Goal: Entertainment & Leisure: Browse casually

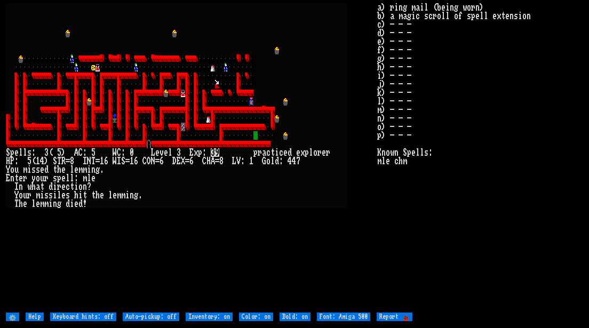
click at [335, 242] on larn at bounding box center [191, 157] width 371 height 308
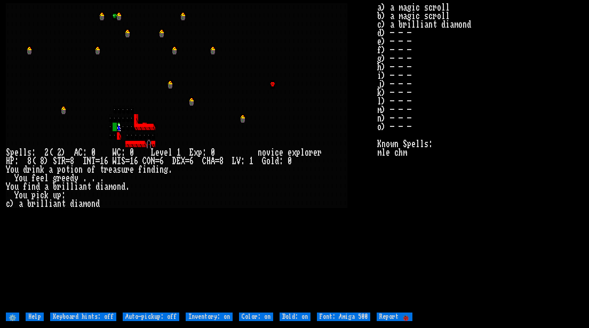
click at [249, 227] on larn at bounding box center [191, 157] width 371 height 308
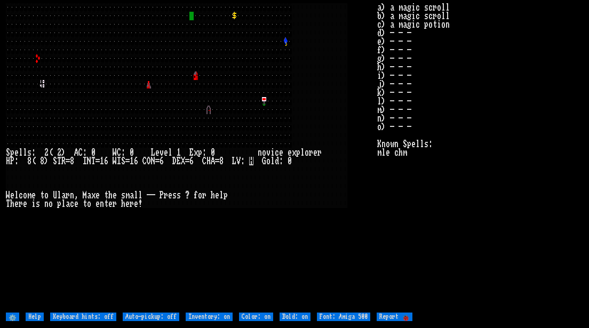
click at [241, 248] on larn at bounding box center [191, 157] width 371 height 308
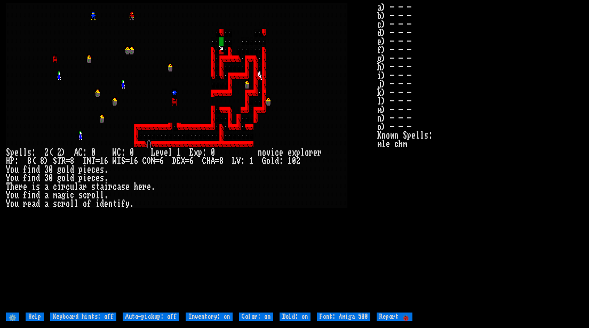
click at [442, 207] on stats "a) - - - b) - - - c) - - - d) - - - e) - - - f) - - - g) - - - h) - - - i) - - …" at bounding box center [480, 157] width 206 height 308
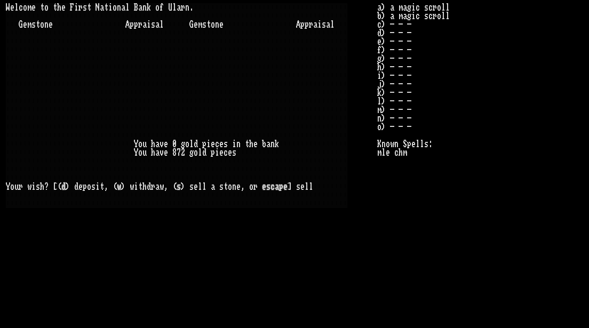
click at [531, 195] on stats "a) a magic scroll b) a magic scroll c) - - - d) - - - e) - - - f) - - - g) - - …" at bounding box center [480, 157] width 206 height 308
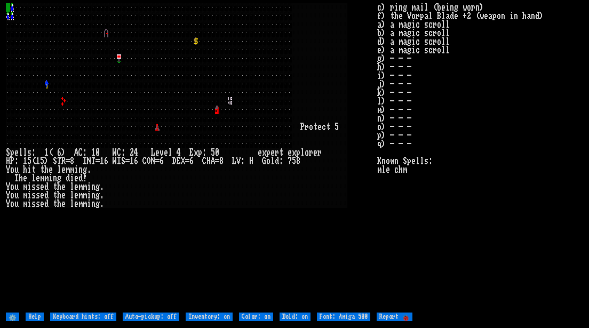
click at [258, 252] on larn at bounding box center [191, 157] width 371 height 308
click at [261, 242] on larn at bounding box center [191, 157] width 371 height 308
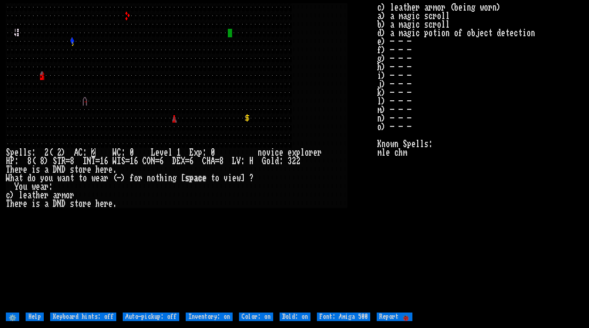
click at [321, 241] on larn at bounding box center [191, 157] width 371 height 308
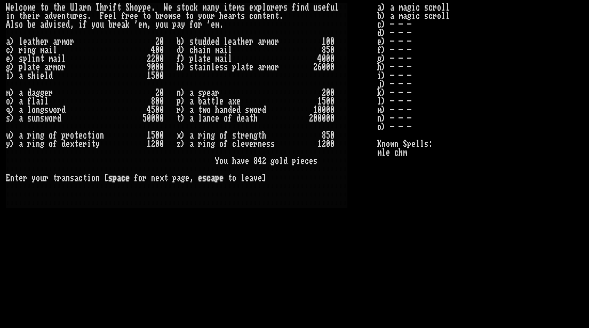
click at [249, 239] on larn "W e l c o m e t o t h e U l a r n T h r i f t S h o p p e . W e s t o c k m a n…" at bounding box center [191, 157] width 371 height 308
